Goal: Task Accomplishment & Management: Manage account settings

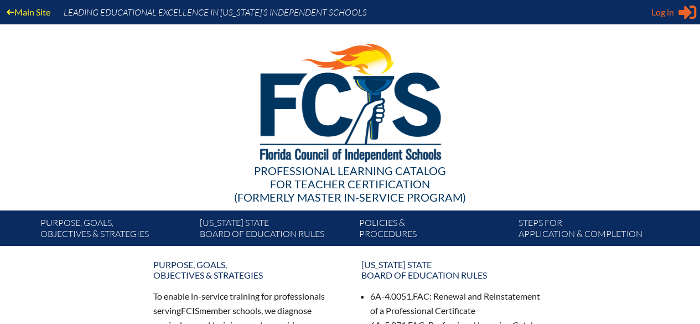
type input "[PERSON_NAME][EMAIL_ADDRESS][PERSON_NAME][DOMAIN_NAME]"
click at [691, 11] on icon "Sign in or register" at bounding box center [687, 12] width 18 height 18
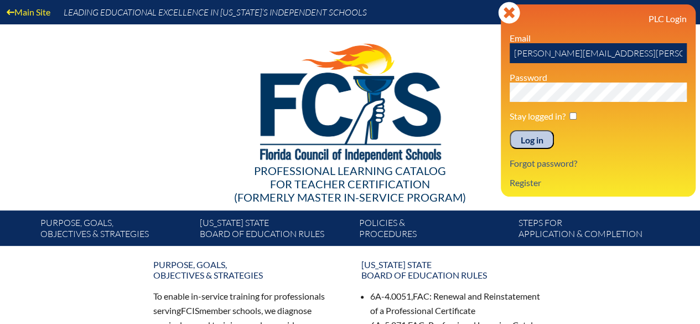
click at [537, 138] on input "Log in" at bounding box center [532, 139] width 44 height 19
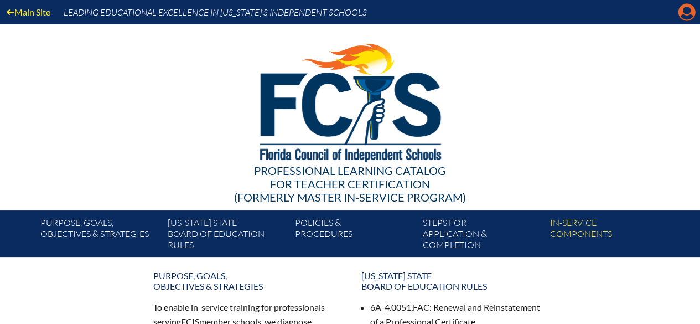
click at [687, 13] on icon "Manage account" at bounding box center [687, 12] width 18 height 18
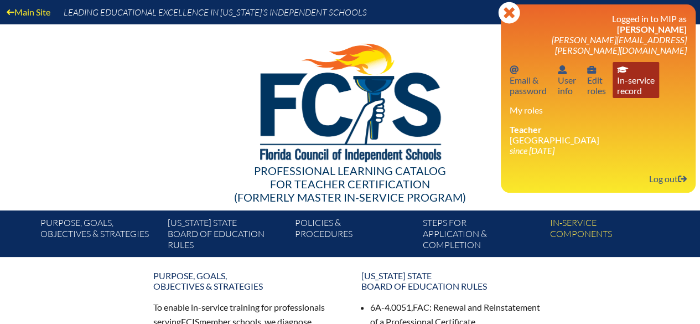
click at [624, 80] on link "In-service record In-service record" at bounding box center [636, 80] width 46 height 36
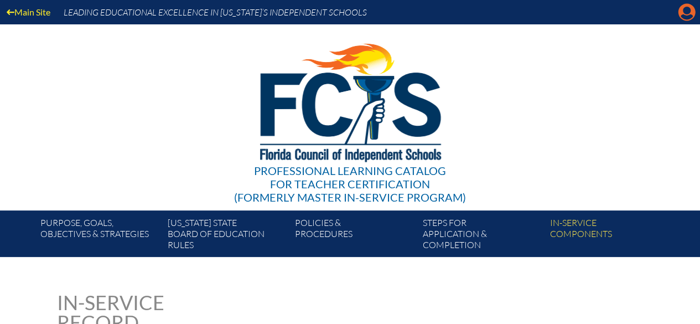
click at [686, 15] on icon "Manage account" at bounding box center [687, 12] width 18 height 18
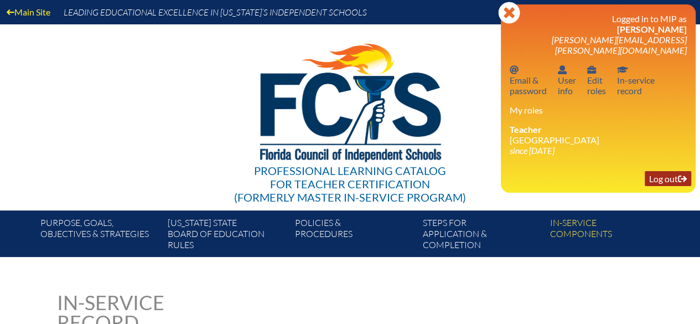
click at [660, 171] on link "Log out Log out" at bounding box center [668, 178] width 46 height 15
